Goal: Transaction & Acquisition: Purchase product/service

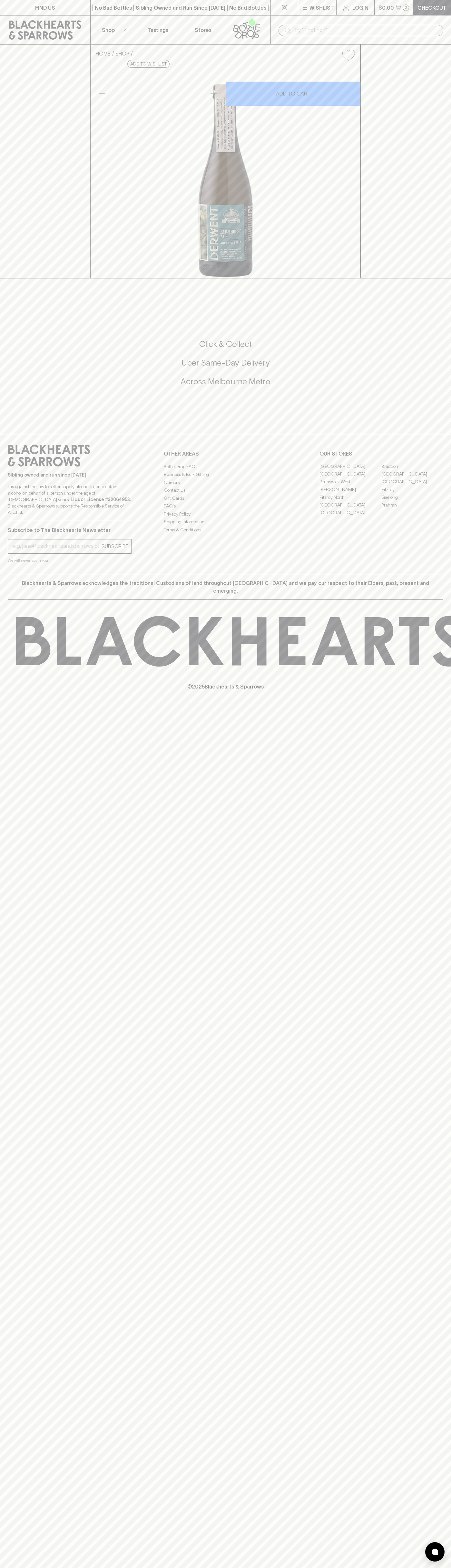
click at [281, 15] on link at bounding box center [284, 7] width 27 height 15
click at [420, 1015] on div "FIND US | No Bad Bottles | Sibling Owned and Run Since 2006 | No Bad Bottles | …" at bounding box center [226, 784] width 451 height 1568
click at [279, 1568] on html "FIND US | No Bad Bottles | Sibling Owned and Run Since 2006 | No Bad Bottles | …" at bounding box center [226, 784] width 451 height 1568
click at [31, 131] on div "HOME SHOP Two Metre Tall Derwent Aromatic Spelt Ale $14.00 Add to wishlist 10% …" at bounding box center [226, 161] width 451 height 234
